Goal: Task Accomplishment & Management: Use online tool/utility

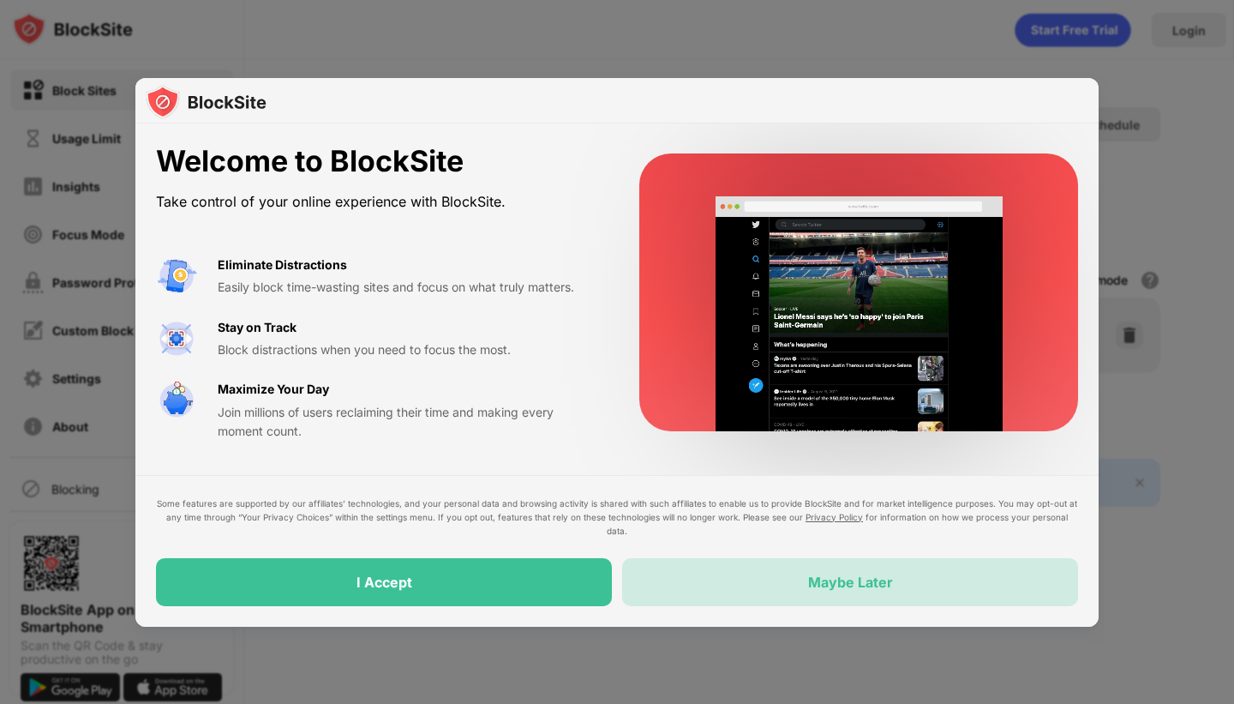
click at [812, 578] on div "Maybe Later" at bounding box center [850, 581] width 85 height 17
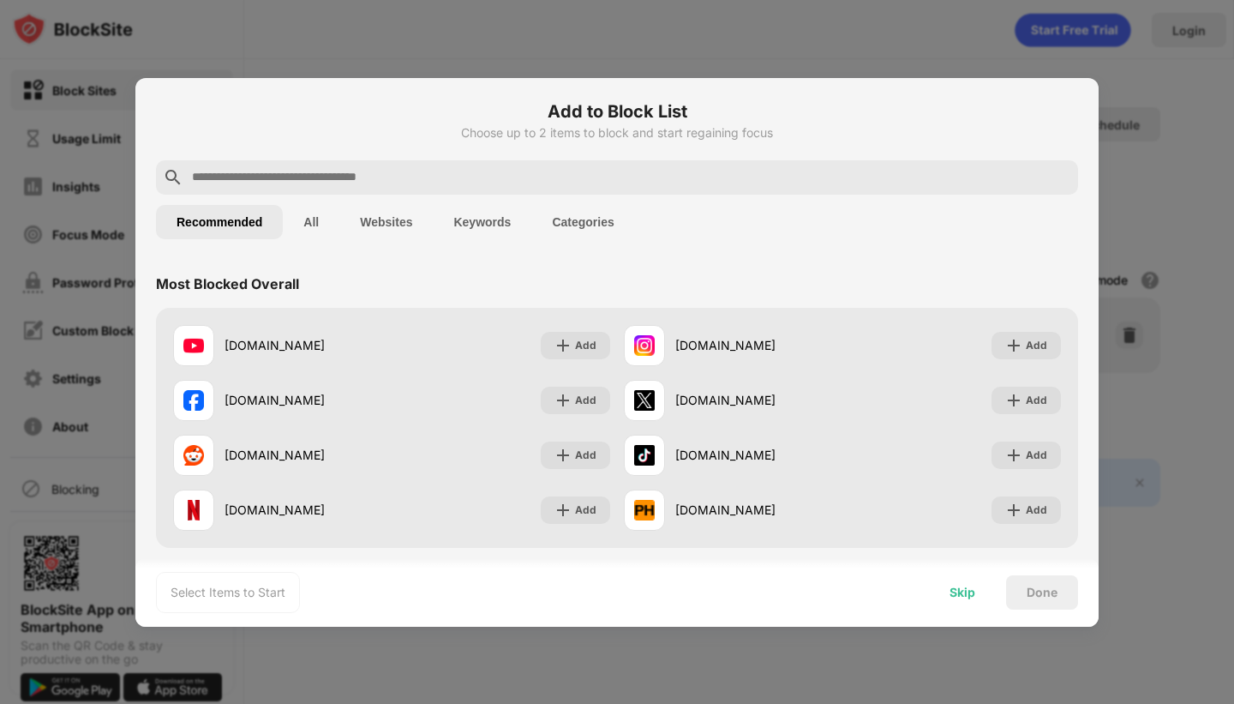
click at [968, 596] on div "Skip" at bounding box center [963, 592] width 26 height 14
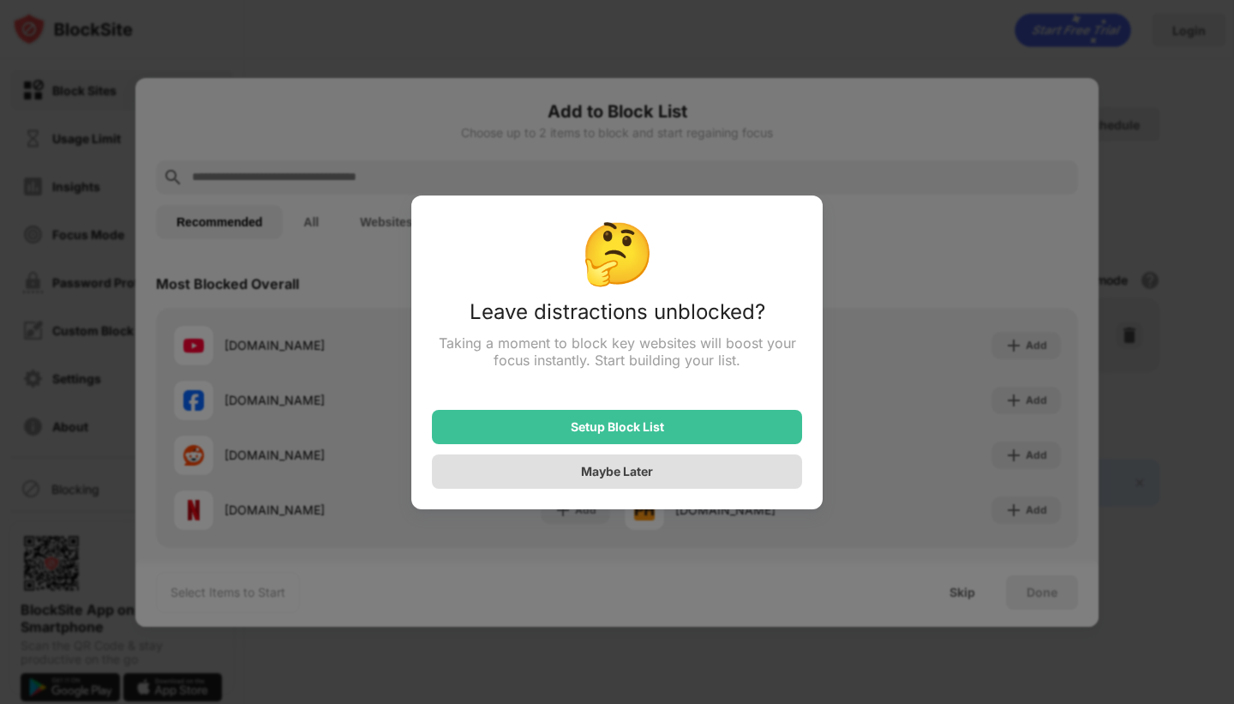
click at [585, 477] on div "Maybe Later" at bounding box center [617, 471] width 72 height 15
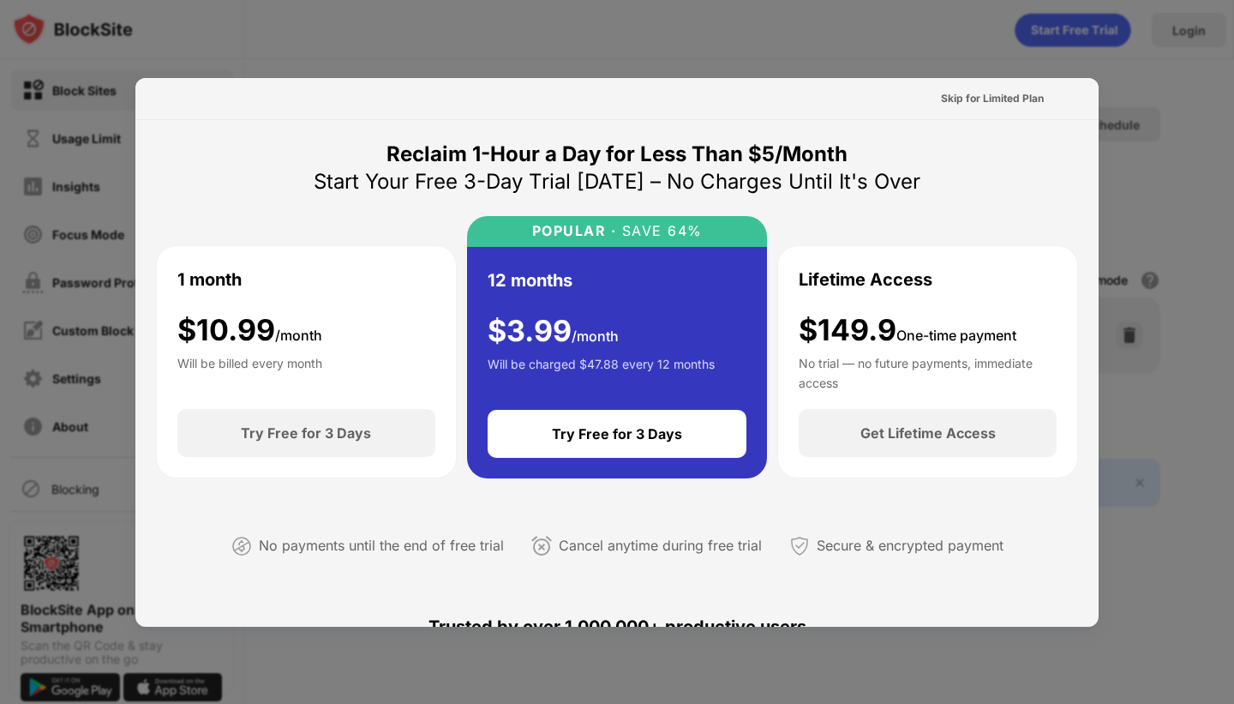
scroll to position [836, 0]
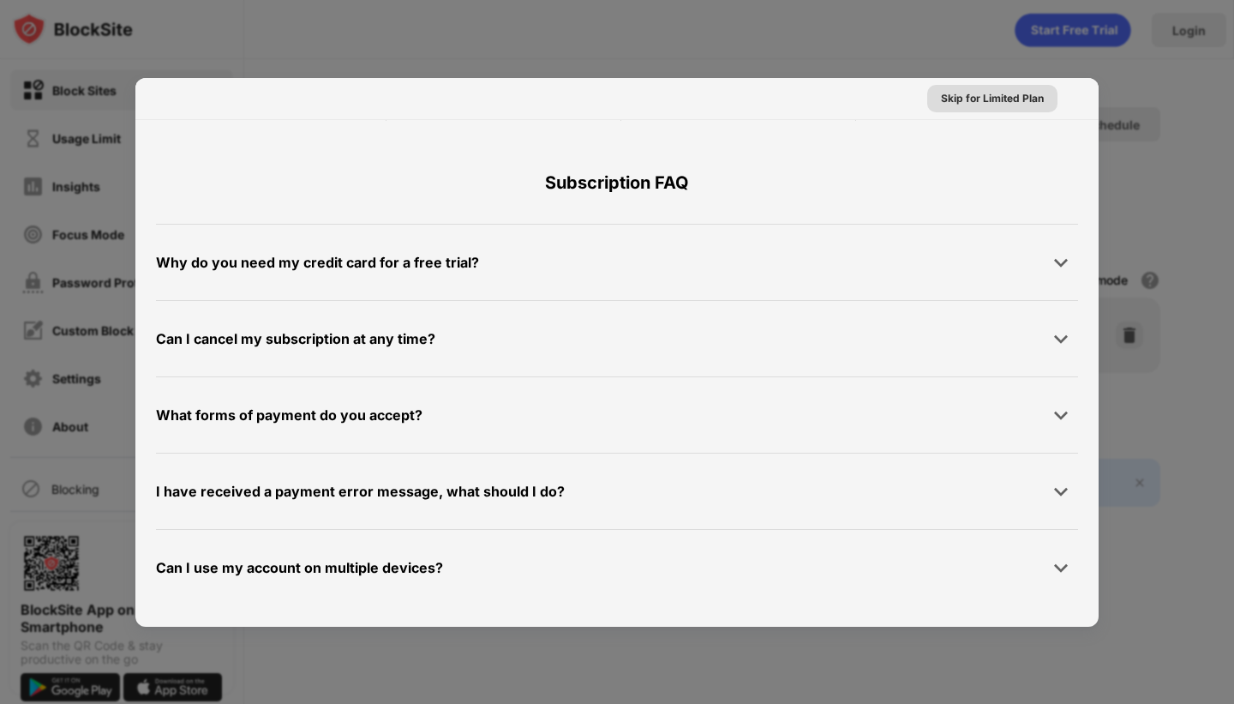
click at [1024, 93] on div "Skip for Limited Plan" at bounding box center [992, 98] width 103 height 17
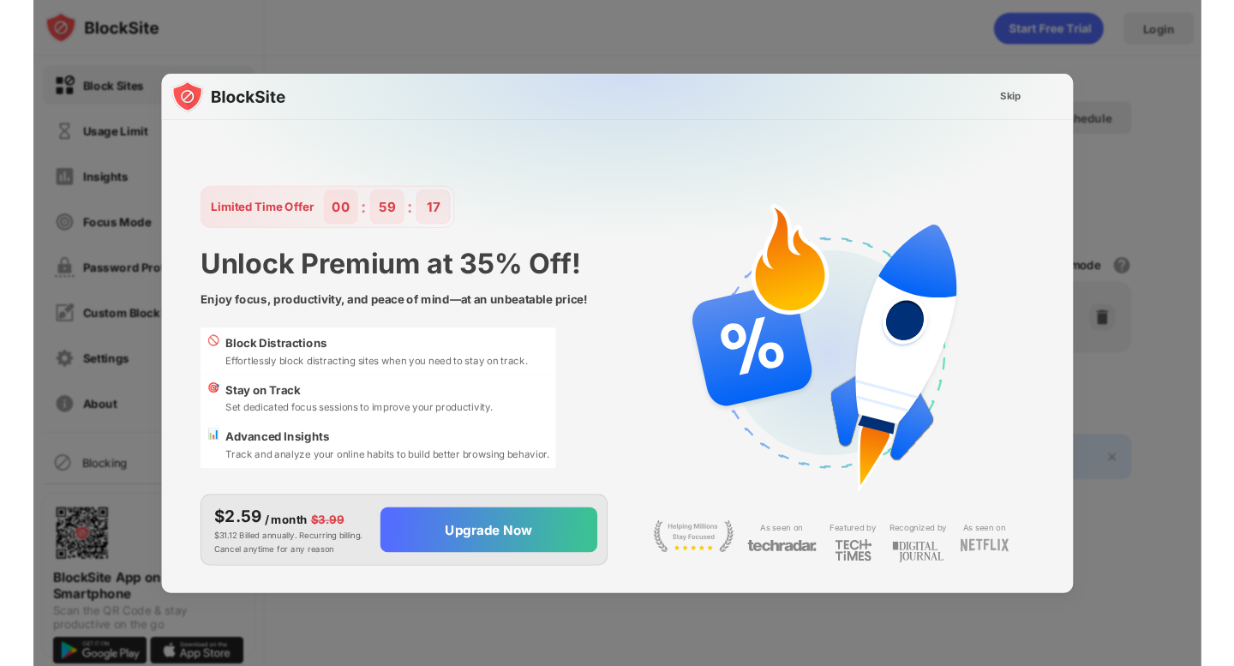
scroll to position [0, 0]
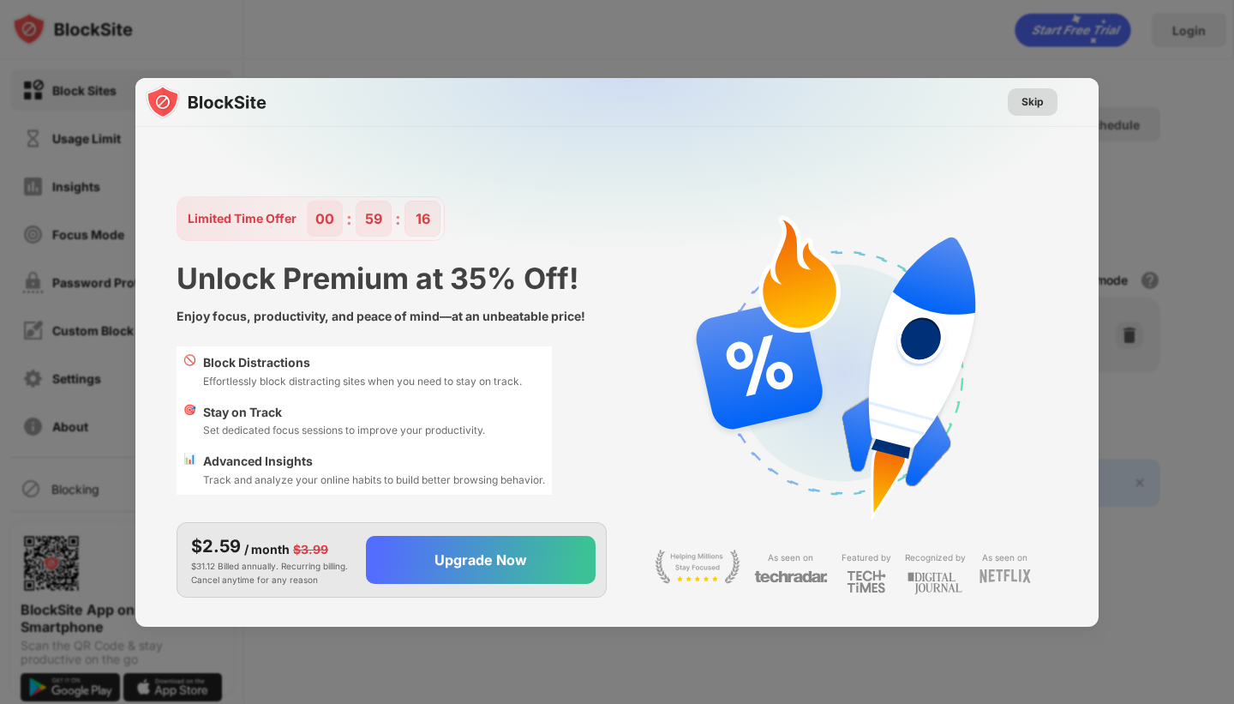
click at [1029, 97] on div "Skip" at bounding box center [1033, 101] width 22 height 17
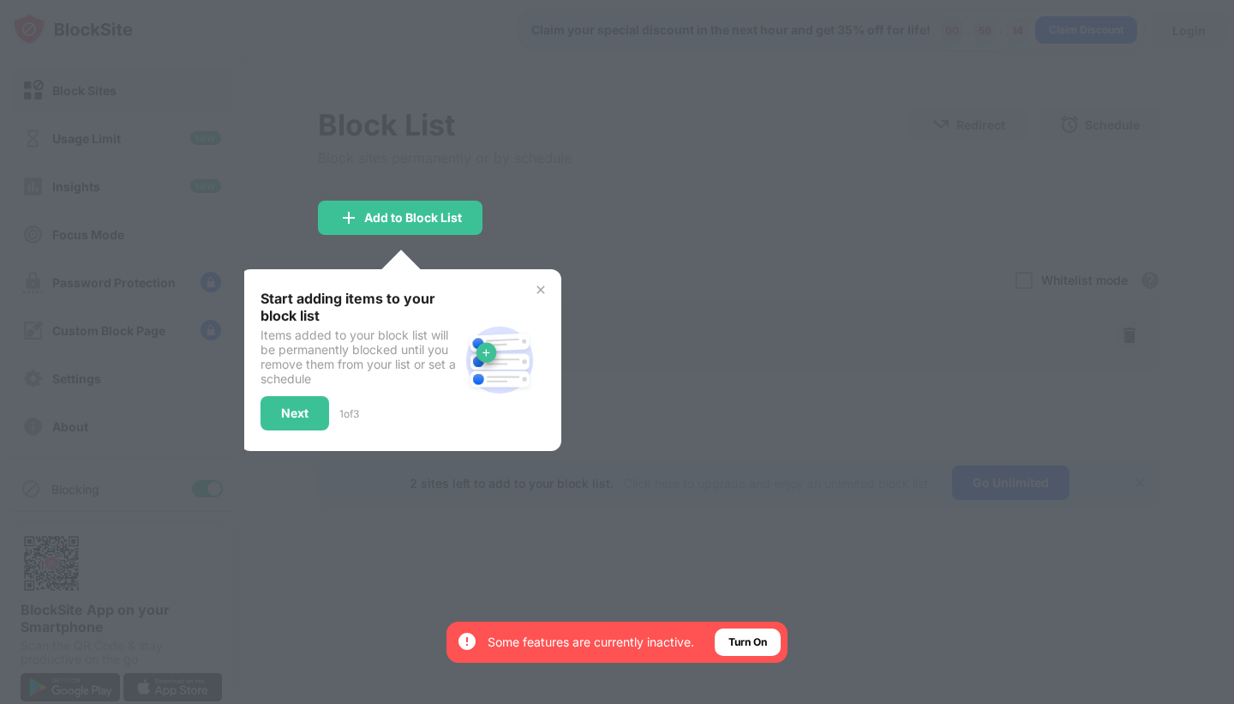
click at [551, 295] on div "Start adding items to your block list Items added to your block list will be pe…" at bounding box center [400, 360] width 321 height 182
click at [543, 287] on img at bounding box center [541, 290] width 14 height 14
